Goal: Use online tool/utility: Use online tool/utility

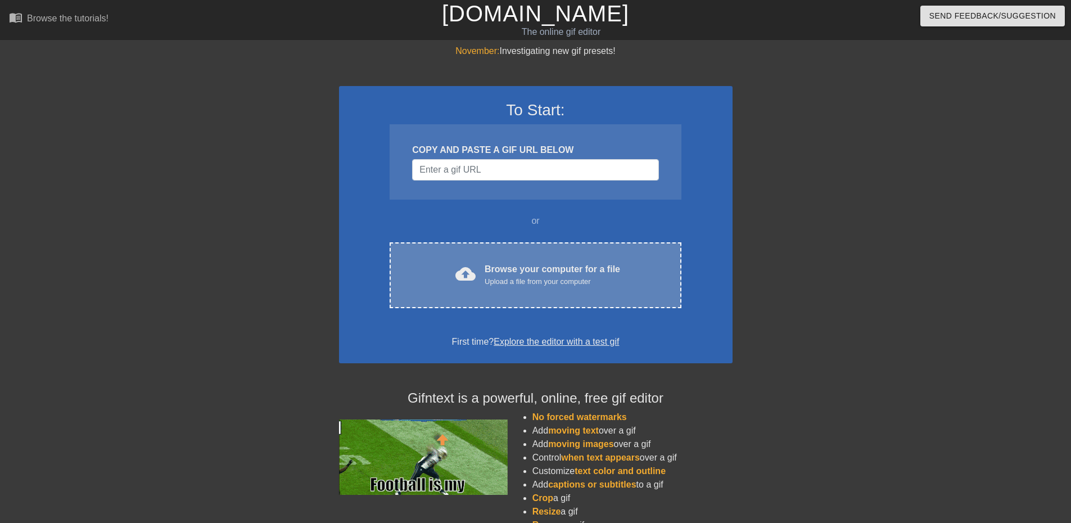
click at [581, 264] on div "Browse your computer for a file Upload a file from your computer" at bounding box center [552, 275] width 135 height 25
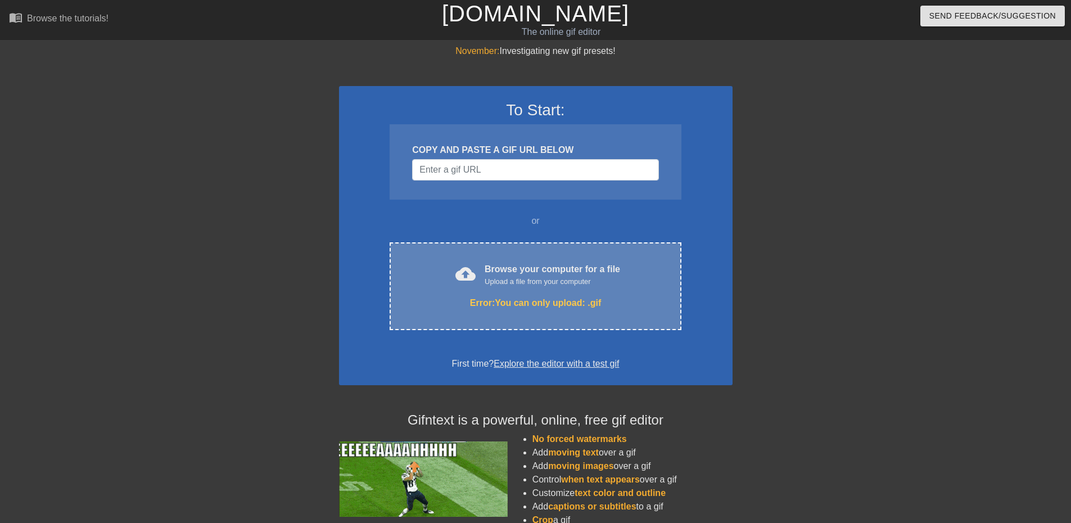
click at [622, 270] on div "cloud_upload Browse your computer for a file Upload a file from your computer" at bounding box center [535, 275] width 244 height 25
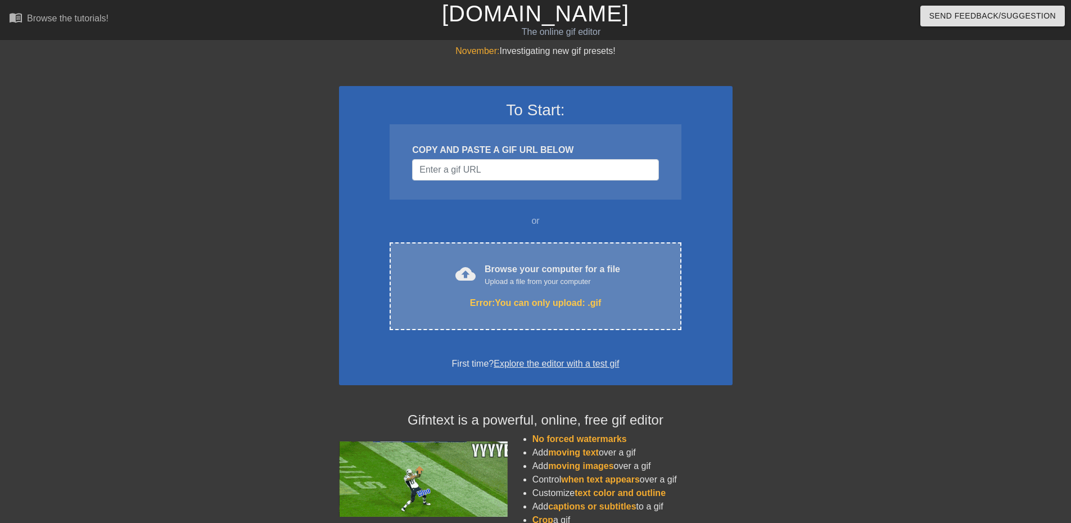
click at [607, 277] on div "Upload a file from your computer" at bounding box center [552, 281] width 135 height 11
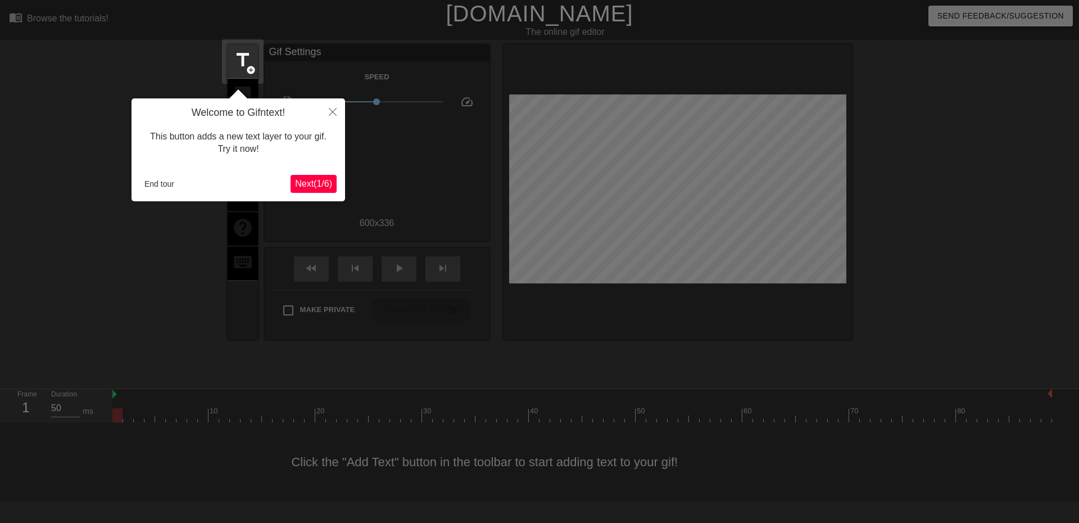
click at [153, 197] on div "Welcome to Gifntext! This button adds a new text layer to your gif. Try it now!…" at bounding box center [239, 149] width 214 height 103
click at [154, 186] on button "End tour" at bounding box center [159, 183] width 39 height 17
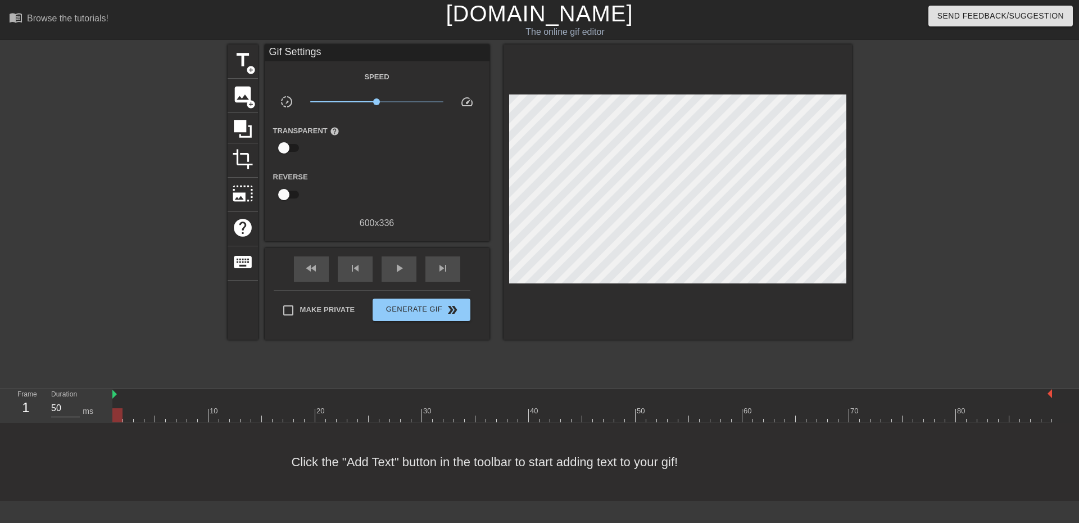
click at [117, 394] on div at bounding box center [582, 394] width 940 height 11
click at [396, 273] on span "play_arrow" at bounding box center [398, 267] width 13 height 13
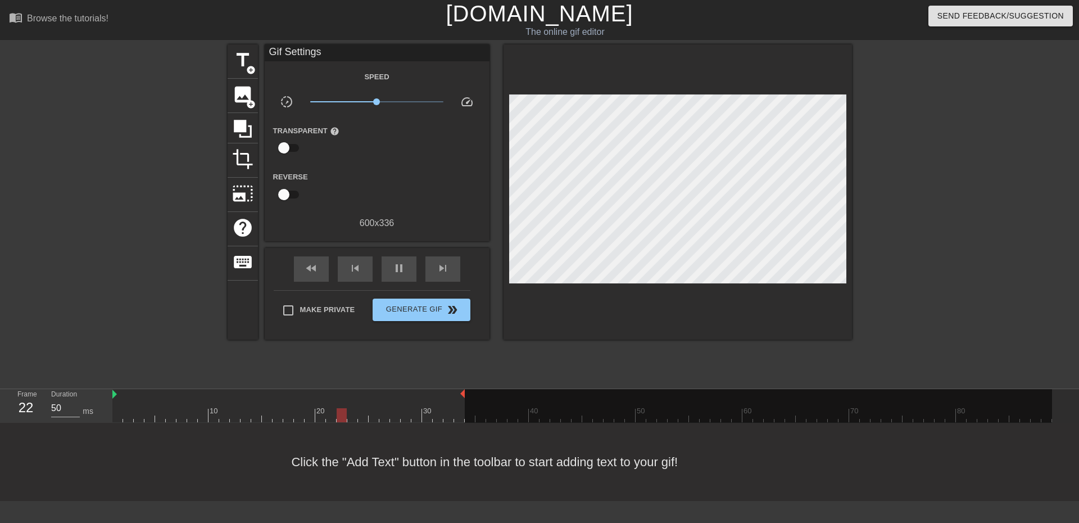
drag, startPoint x: 1050, startPoint y: 397, endPoint x: 460, endPoint y: 401, distance: 589.8
click at [460, 401] on div "10 20 30 40 50 60 70 80" at bounding box center [582, 405] width 940 height 33
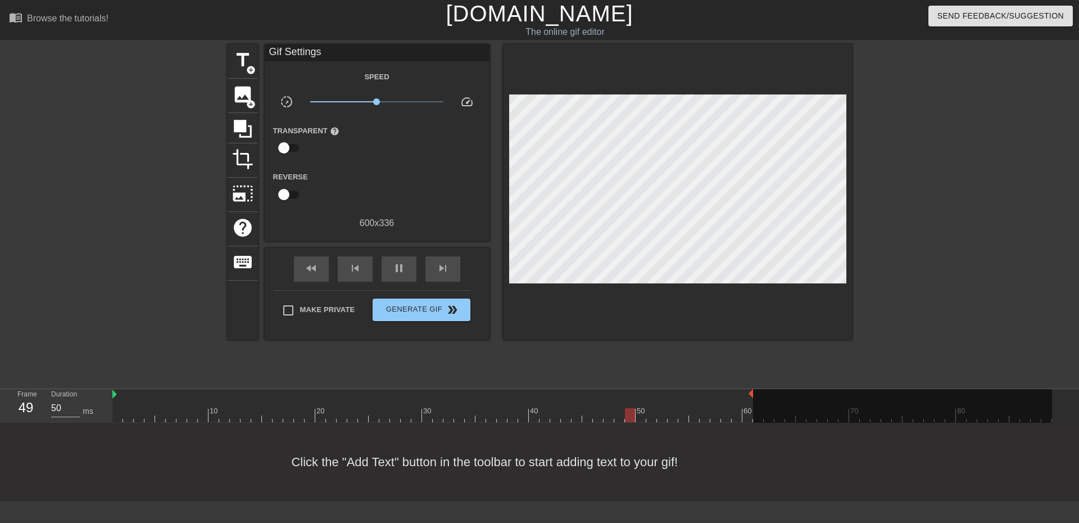
drag, startPoint x: 463, startPoint y: 391, endPoint x: 752, endPoint y: 410, distance: 290.2
click at [752, 410] on div "10 20 30 40 50 60 70 80" at bounding box center [582, 405] width 940 height 33
drag, startPoint x: 751, startPoint y: 394, endPoint x: 634, endPoint y: 397, distance: 117.0
drag, startPoint x: 112, startPoint y: 394, endPoint x: 189, endPoint y: 394, distance: 77.0
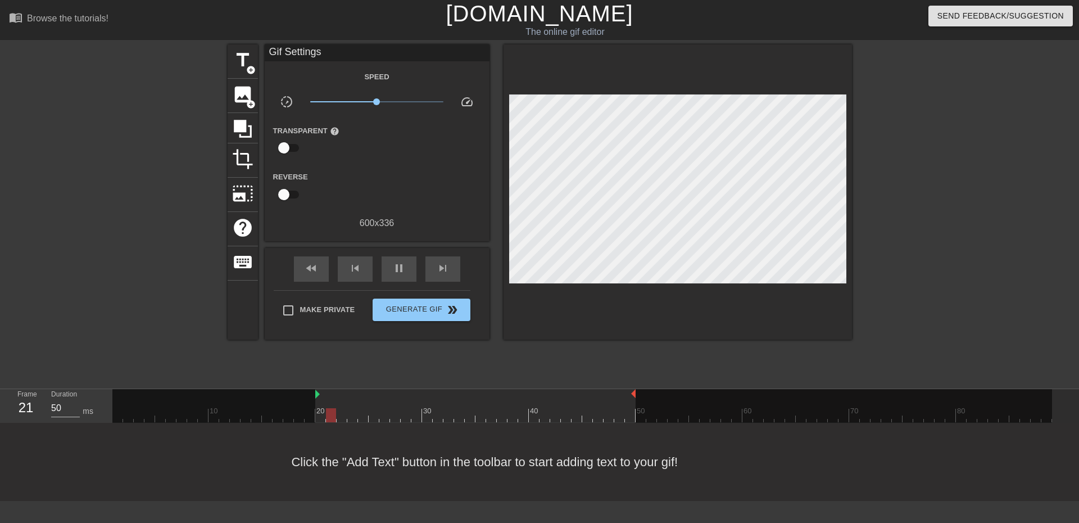
drag, startPoint x: 189, startPoint y: 394, endPoint x: 315, endPoint y: 403, distance: 125.7
click at [315, 403] on div "10 20 30 40 50 60 70 80" at bounding box center [582, 405] width 940 height 33
drag, startPoint x: 318, startPoint y: 391, endPoint x: 364, endPoint y: 400, distance: 47.0
click at [364, 400] on div "10 20 30 40 50 60 70 80" at bounding box center [582, 405] width 940 height 33
drag, startPoint x: 635, startPoint y: 391, endPoint x: 653, endPoint y: 395, distance: 18.4
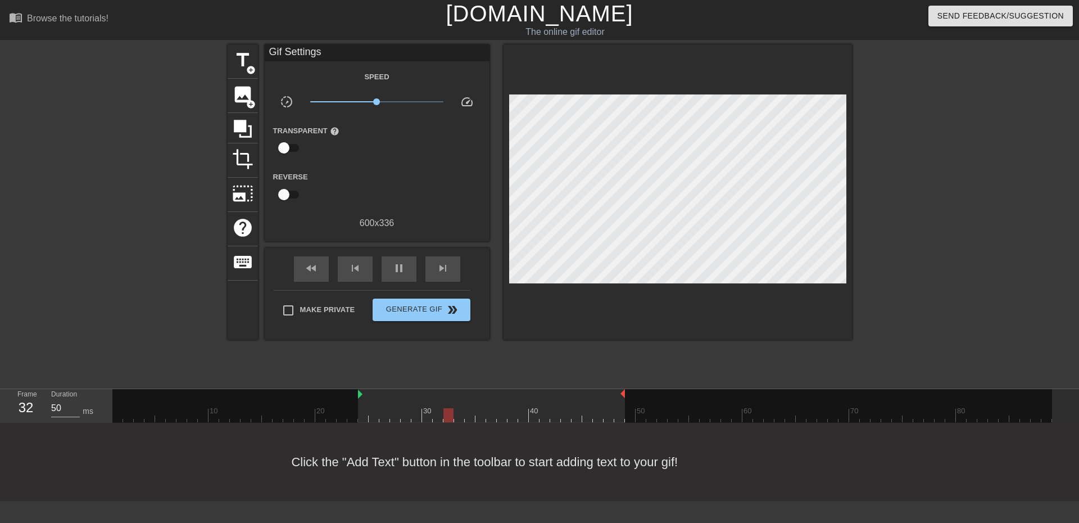
drag, startPoint x: 655, startPoint y: 392, endPoint x: 620, endPoint y: 394, distance: 34.9
drag, startPoint x: 311, startPoint y: 160, endPoint x: 327, endPoint y: 365, distance: 205.2
click at [327, 365] on div "title add_circle image add_circle crop photo_size_select_large help keyboard Gi…" at bounding box center [540, 212] width 625 height 337
drag, startPoint x: 359, startPoint y: 394, endPoint x: 368, endPoint y: 395, distance: 8.5
click at [368, 395] on div "10 20 30 40 50 60 70 80" at bounding box center [582, 405] width 940 height 33
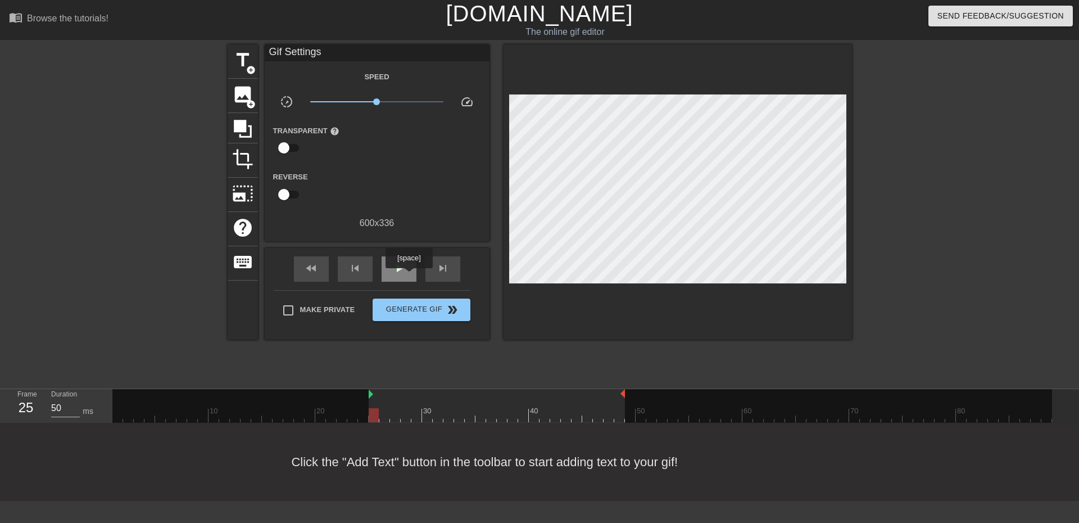
click at [404, 274] on div "play_arrow" at bounding box center [399, 268] width 35 height 25
drag, startPoint x: 369, startPoint y: 392, endPoint x: 358, endPoint y: 399, distance: 12.3
drag, startPoint x: 622, startPoint y: 392, endPoint x: 614, endPoint y: 396, distance: 9.3
drag, startPoint x: 614, startPoint y: 396, endPoint x: 634, endPoint y: 396, distance: 20.2
drag, startPoint x: 644, startPoint y: 393, endPoint x: 677, endPoint y: 394, distance: 33.2
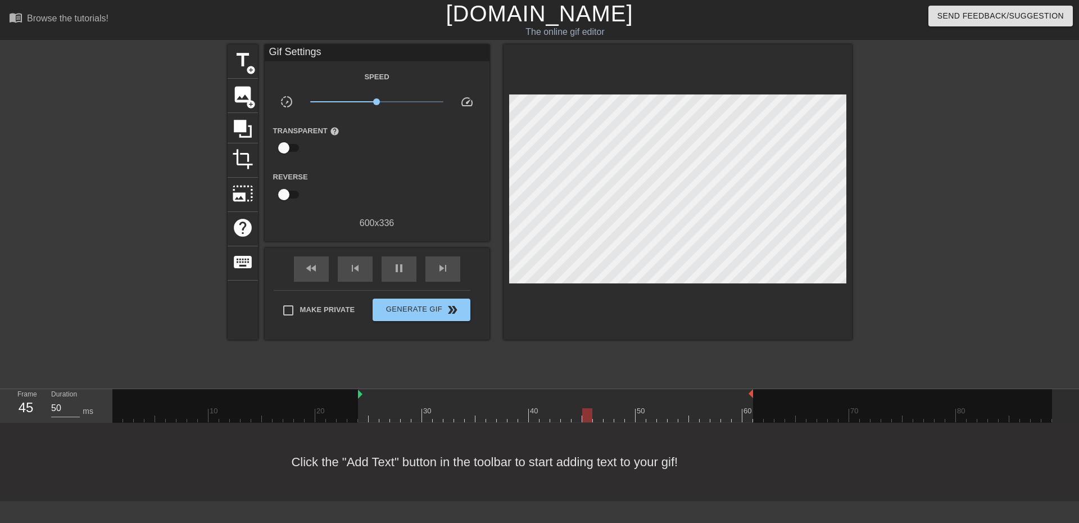
drag, startPoint x: 677, startPoint y: 394, endPoint x: 748, endPoint y: 401, distance: 70.7
click at [748, 401] on div "10 20 30 40 50 60 70 80" at bounding box center [582, 405] width 940 height 33
click at [404, 268] on span "pause" at bounding box center [398, 267] width 13 height 13
click at [367, 415] on div at bounding box center [582, 415] width 940 height 14
click at [359, 418] on div at bounding box center [363, 415] width 10 height 14
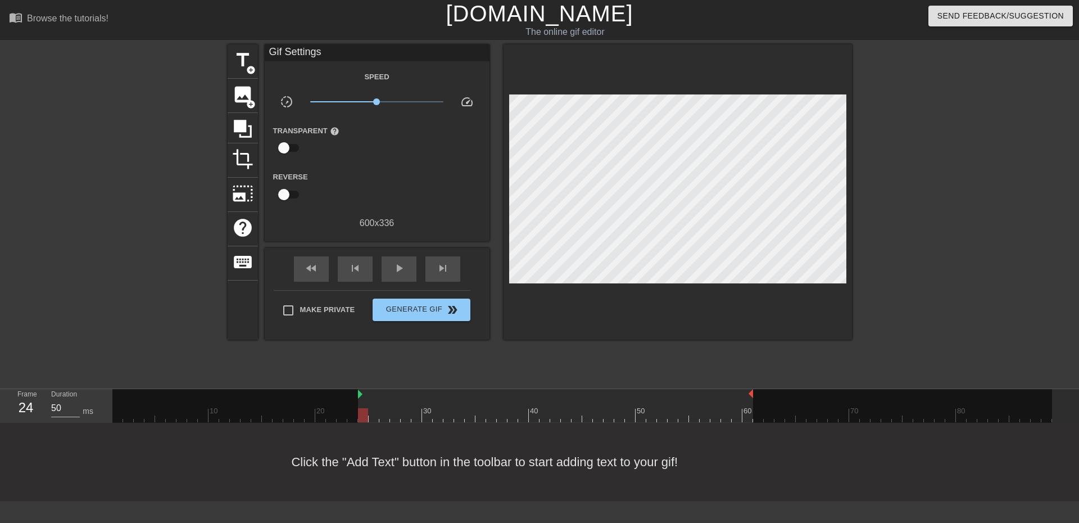
click at [359, 418] on div at bounding box center [363, 415] width 10 height 14
click at [752, 419] on div at bounding box center [582, 415] width 940 height 14
click at [358, 420] on div at bounding box center [582, 415] width 940 height 14
click at [753, 418] on div at bounding box center [902, 406] width 299 height 34
click at [357, 417] on div at bounding box center [235, 406] width 246 height 34
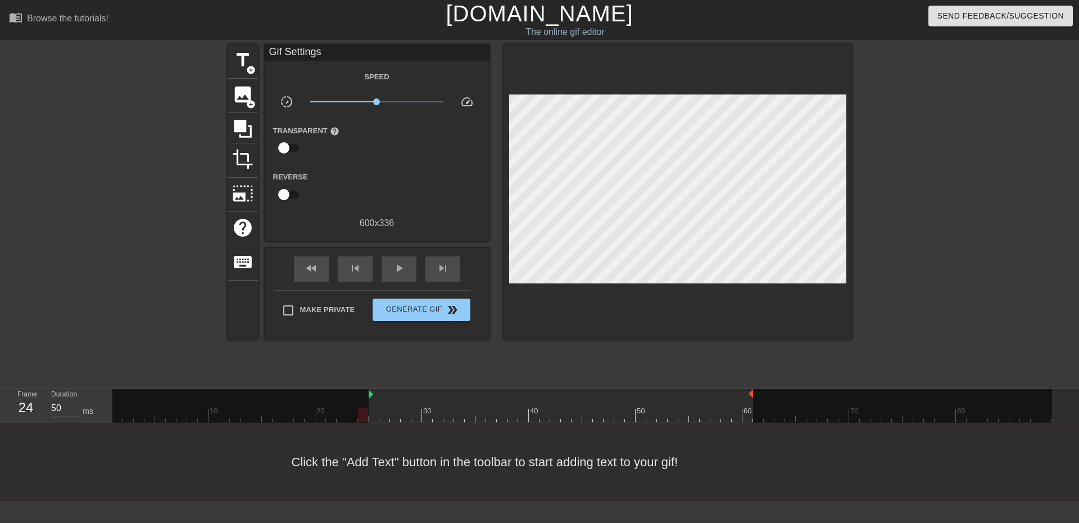
drag, startPoint x: 360, startPoint y: 395, endPoint x: 372, endPoint y: 396, distance: 11.4
click at [410, 265] on div "play_arrow" at bounding box center [399, 268] width 35 height 25
drag, startPoint x: 752, startPoint y: 396, endPoint x: 691, endPoint y: 399, distance: 61.3
click at [691, 399] on div "10 20 30 40 50 60 70 80" at bounding box center [582, 405] width 940 height 33
click at [690, 399] on div at bounding box center [870, 406] width 363 height 34
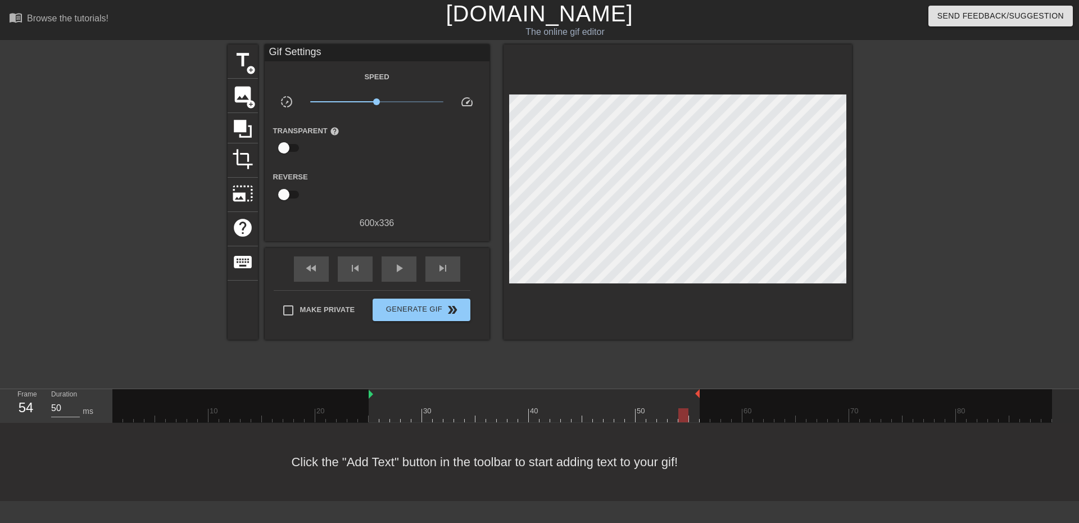
drag, startPoint x: 688, startPoint y: 397, endPoint x: 695, endPoint y: 398, distance: 7.9
click at [389, 264] on div "play_arrow" at bounding box center [399, 268] width 35 height 25
drag, startPoint x: 697, startPoint y: 394, endPoint x: 689, endPoint y: 393, distance: 8.0
drag, startPoint x: 687, startPoint y: 390, endPoint x: 674, endPoint y: 392, distance: 13.1
drag, startPoint x: 678, startPoint y: 391, endPoint x: 669, endPoint y: 394, distance: 9.4
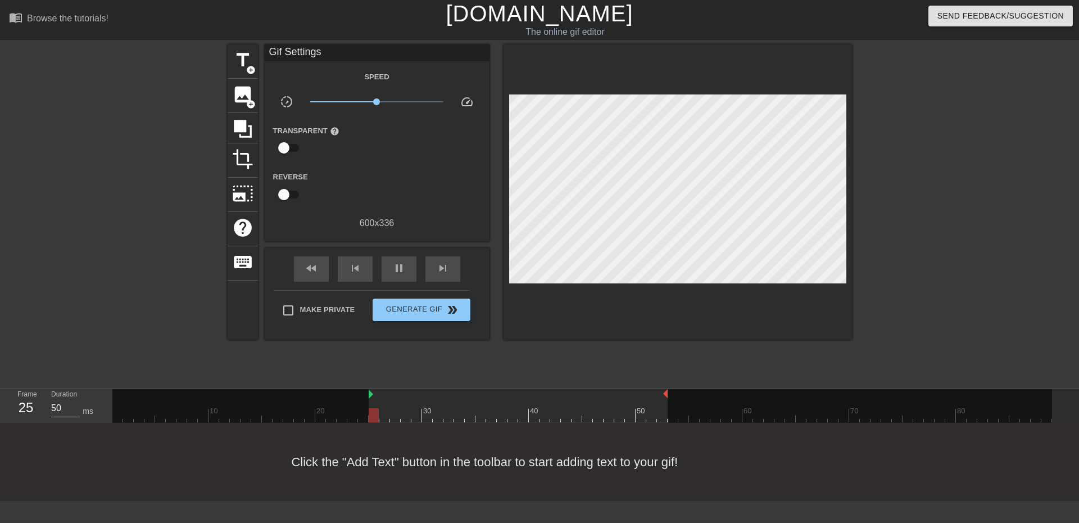
click at [669, 394] on div "10 20 30 40 50 60 70 80" at bounding box center [582, 405] width 940 height 33
drag, startPoint x: 666, startPoint y: 393, endPoint x: 660, endPoint y: 395, distance: 6.6
click at [660, 395] on div "10 20 30 40 50 60 70 80" at bounding box center [582, 405] width 940 height 33
click at [250, 127] on icon at bounding box center [243, 129] width 18 height 18
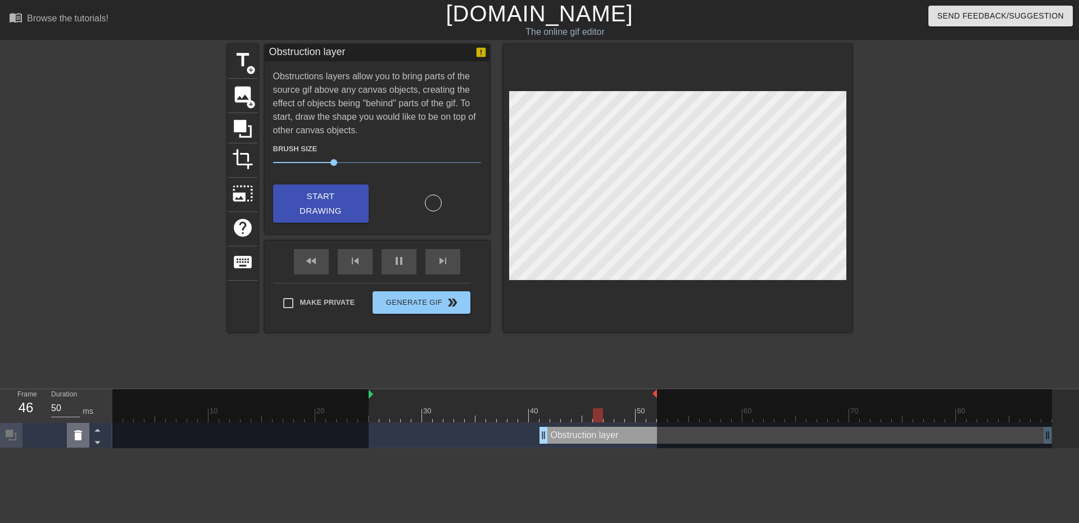
click at [84, 437] on icon at bounding box center [77, 434] width 13 height 13
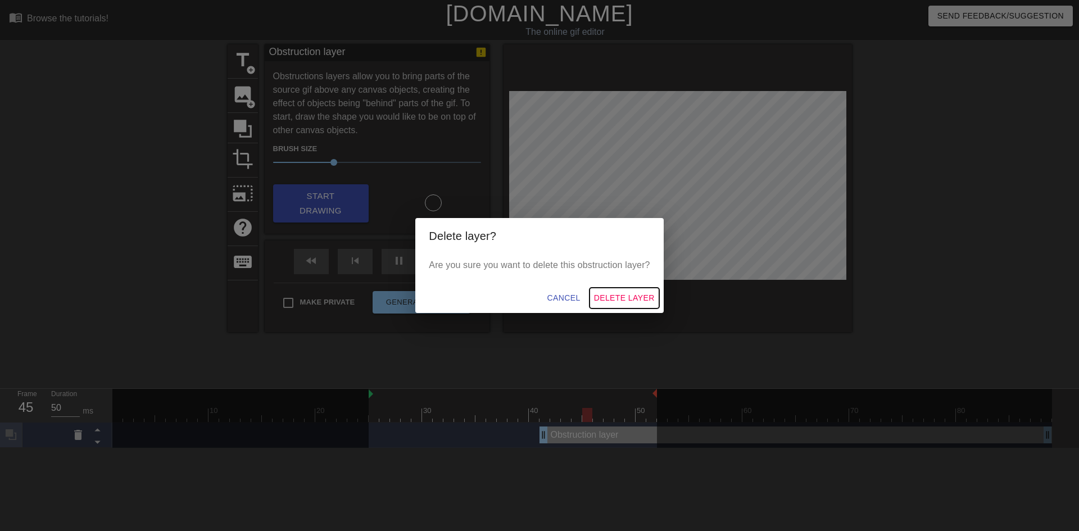
click at [653, 301] on span "Delete Layer" at bounding box center [624, 298] width 61 height 14
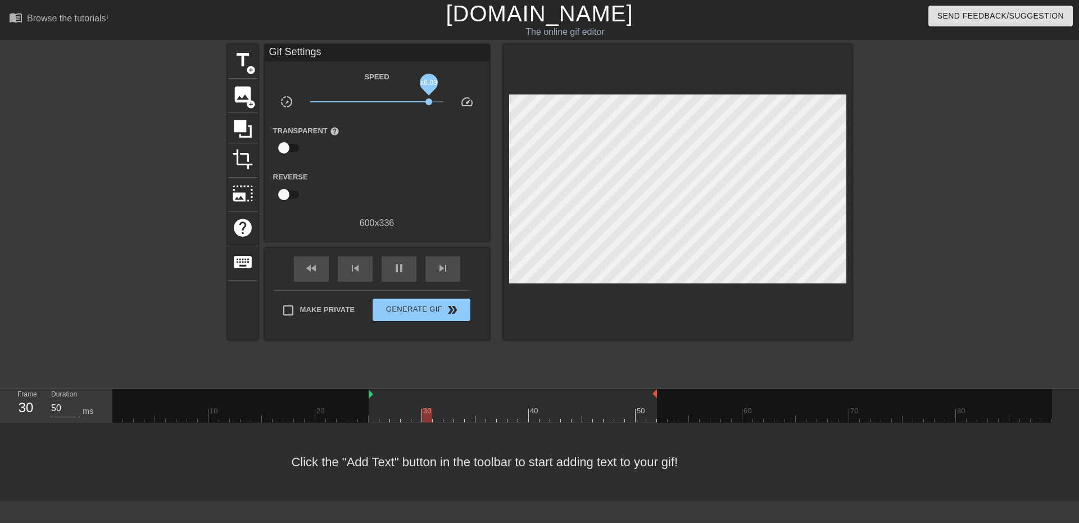
drag, startPoint x: 376, startPoint y: 102, endPoint x: 429, endPoint y: 103, distance: 53.4
click at [429, 103] on span "x6.03" at bounding box center [429, 101] width 7 height 7
drag, startPoint x: 392, startPoint y: 101, endPoint x: 382, endPoint y: 100, distance: 10.3
click at [382, 100] on span "x1.20" at bounding box center [376, 101] width 133 height 13
drag, startPoint x: 371, startPoint y: 395, endPoint x: 379, endPoint y: 397, distance: 8.7
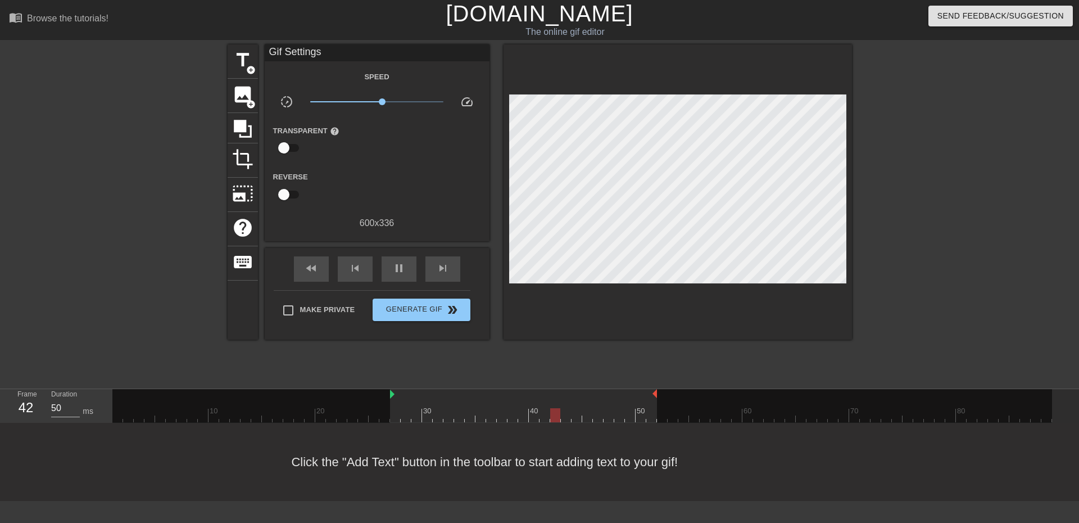
drag, startPoint x: 379, startPoint y: 396, endPoint x: 386, endPoint y: 396, distance: 6.2
click at [386, 396] on div "10 20 30 40 50 60 70 80" at bounding box center [582, 405] width 940 height 33
drag, startPoint x: 654, startPoint y: 394, endPoint x: 648, endPoint y: 396, distance: 7.3
click at [648, 396] on div "10 20 30 40 50 60 70 80" at bounding box center [582, 405] width 940 height 33
drag, startPoint x: 644, startPoint y: 395, endPoint x: 652, endPoint y: 395, distance: 7.3
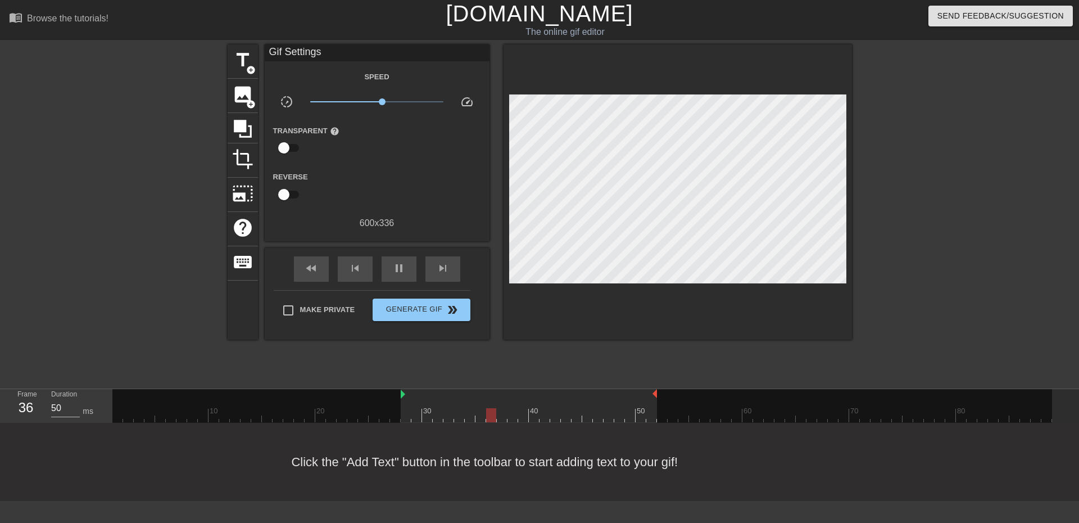
drag, startPoint x: 392, startPoint y: 394, endPoint x: 399, endPoint y: 395, distance: 6.4
click at [399, 395] on div "10 20 30 40 50 60 70 80" at bounding box center [582, 405] width 940 height 33
drag, startPoint x: 403, startPoint y: 394, endPoint x: 383, endPoint y: 398, distance: 20.1
drag, startPoint x: 382, startPoint y: 396, endPoint x: 388, endPoint y: 399, distance: 7.1
click at [388, 399] on div "10 20 30 40 50 60 70 80" at bounding box center [582, 405] width 940 height 33
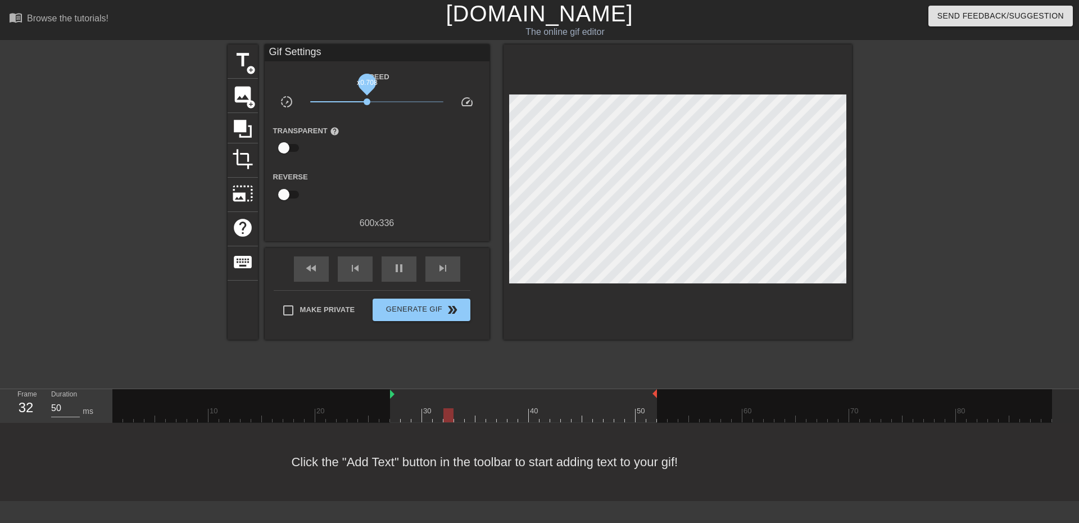
drag, startPoint x: 381, startPoint y: 101, endPoint x: 367, endPoint y: 103, distance: 14.2
click at [367, 103] on span "x0.708" at bounding box center [367, 101] width 7 height 7
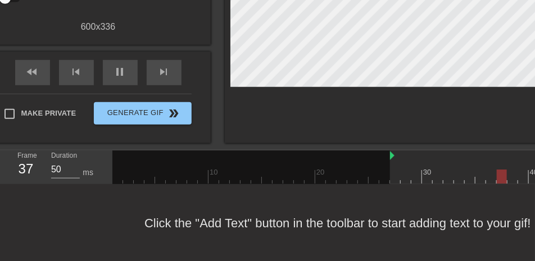
scroll to position [197, 0]
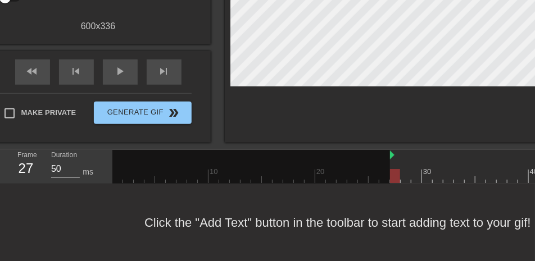
click at [400, 177] on div at bounding box center [395, 176] width 10 height 14
drag, startPoint x: 392, startPoint y: 177, endPoint x: 401, endPoint y: 177, distance: 9.0
click at [401, 177] on div at bounding box center [406, 176] width 10 height 14
drag, startPoint x: 390, startPoint y: 157, endPoint x: 401, endPoint y: 157, distance: 10.7
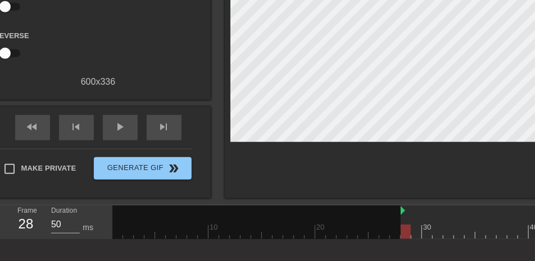
scroll to position [56, 0]
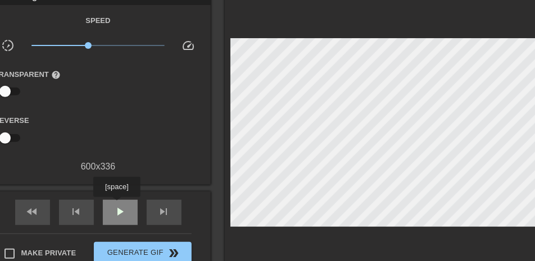
click at [116, 205] on span "play_arrow" at bounding box center [120, 211] width 13 height 13
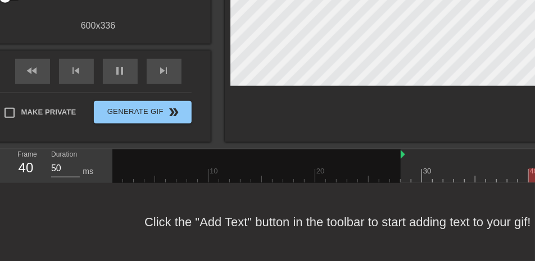
scroll to position [220, 0]
drag, startPoint x: 402, startPoint y: 133, endPoint x: 382, endPoint y: 138, distance: 20.9
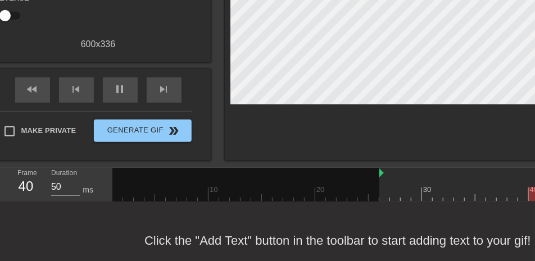
scroll to position [192, 0]
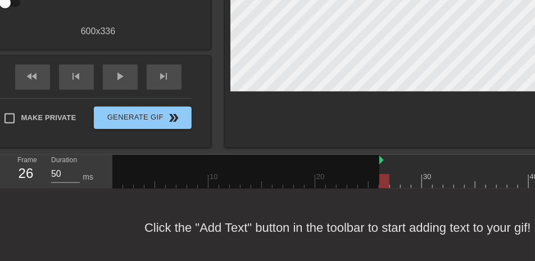
drag, startPoint x: 383, startPoint y: 179, endPoint x: 390, endPoint y: 178, distance: 7.4
click at [390, 178] on div at bounding box center [395, 181] width 10 height 14
drag, startPoint x: 381, startPoint y: 162, endPoint x: 390, endPoint y: 162, distance: 8.4
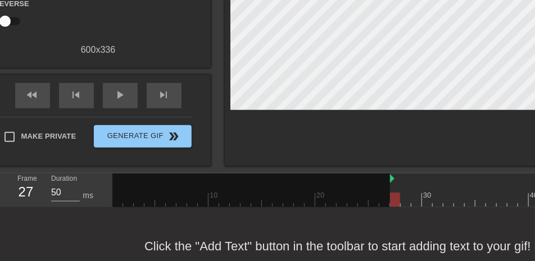
scroll to position [164, 0]
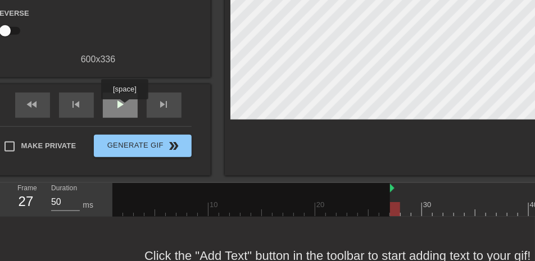
click at [124, 107] on span "play_arrow" at bounding box center [120, 104] width 13 height 13
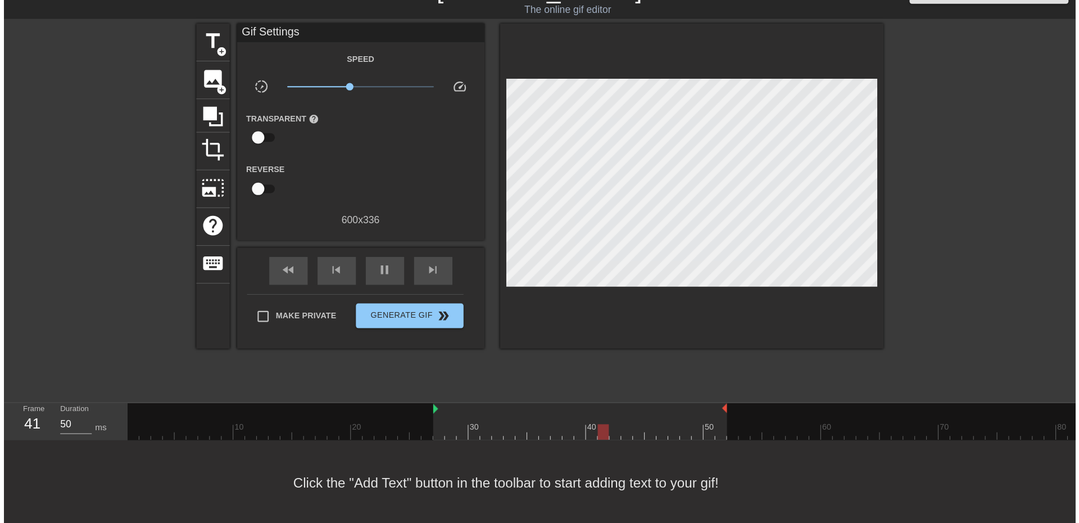
scroll to position [0, 0]
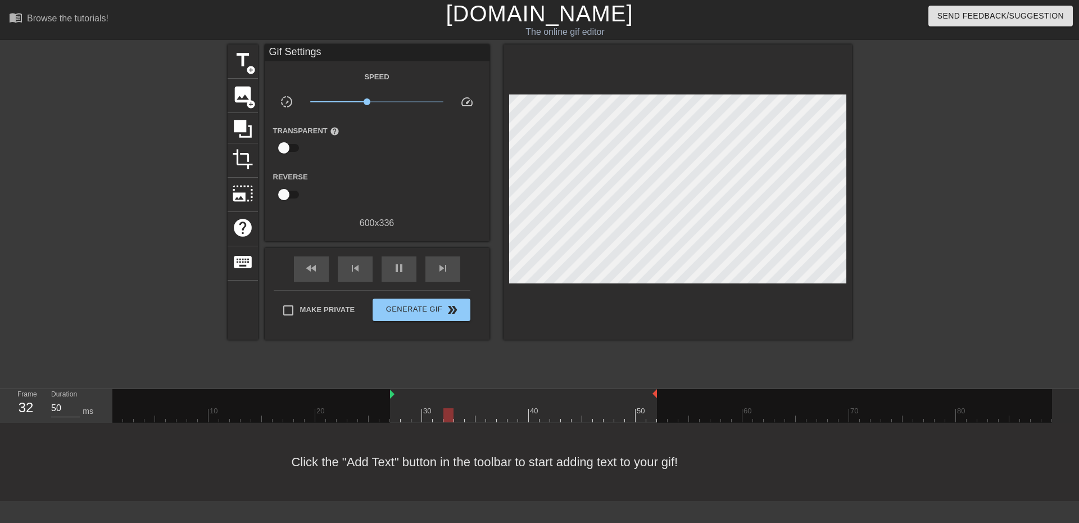
drag, startPoint x: 531, startPoint y: 0, endPoint x: 760, endPoint y: 367, distance: 432.1
click at [760, 367] on div "title add_circle image add_circle crop photo_size_select_large help keyboard Gi…" at bounding box center [540, 212] width 625 height 337
click at [248, 120] on icon at bounding box center [242, 128] width 21 height 21
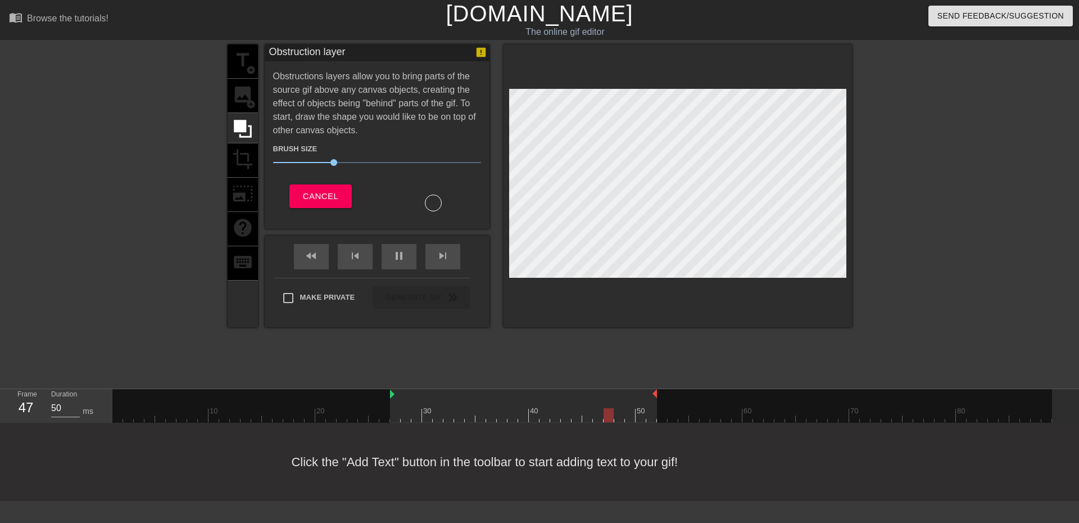
click at [250, 162] on div "title add_circle image add_circle crop photo_size_select_large help keyboard" at bounding box center [243, 185] width 30 height 283
